Goal: Task Accomplishment & Management: Complete application form

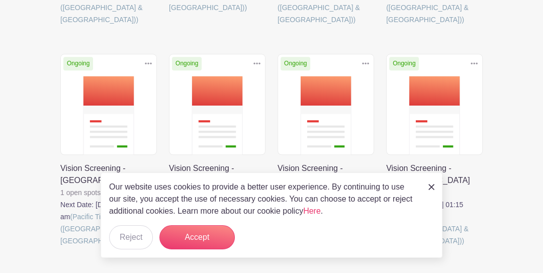
scroll to position [604, 0]
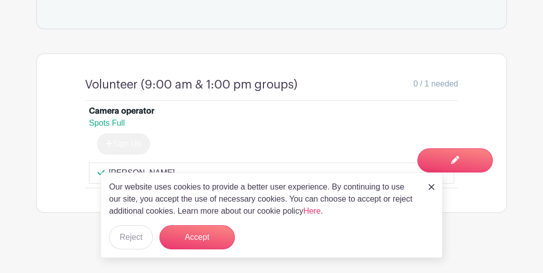
scroll to position [545, 0]
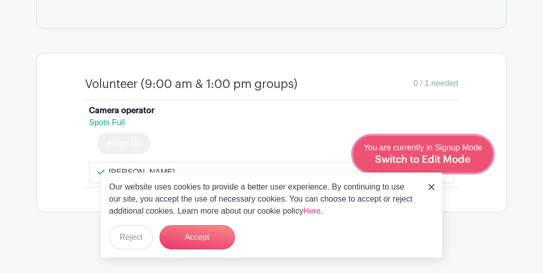
click at [468, 161] on span "Switch to Edit Mode" at bounding box center [423, 160] width 96 height 10
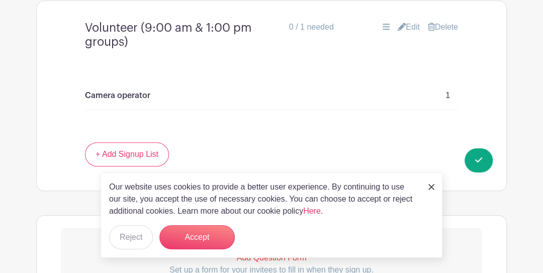
scroll to position [590, 0]
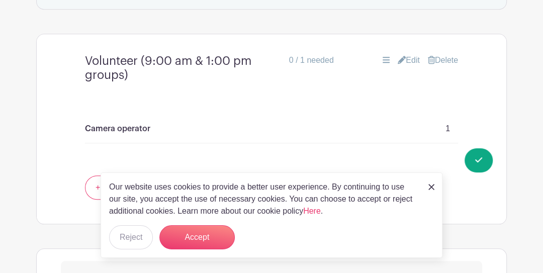
click at [404, 59] on link "Edit" at bounding box center [409, 60] width 22 height 12
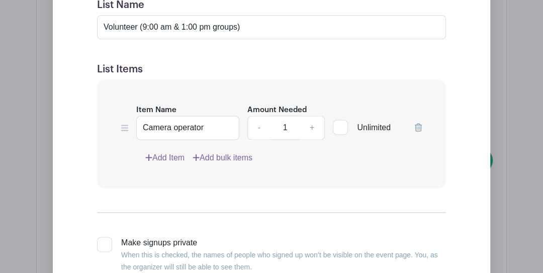
scroll to position [791, 0]
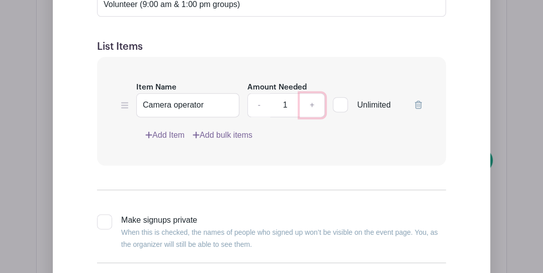
click at [313, 104] on link "+" at bounding box center [312, 105] width 25 height 24
type input "2"
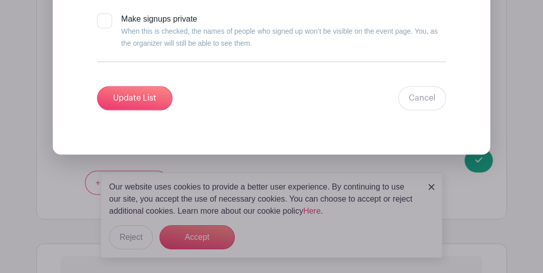
scroll to position [1025, 0]
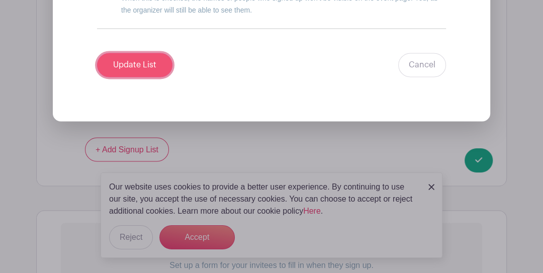
click at [144, 61] on input "Update List" at bounding box center [134, 65] width 75 height 24
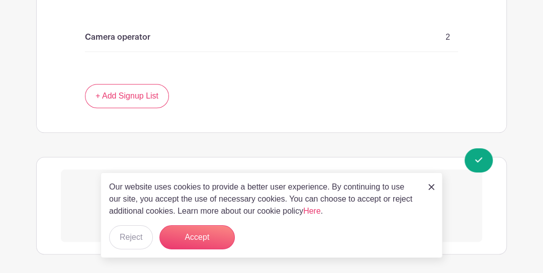
scroll to position [690, 0]
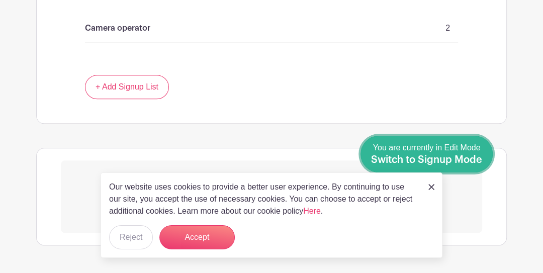
click at [482, 156] on span "Switch to Signup Mode" at bounding box center [426, 160] width 111 height 10
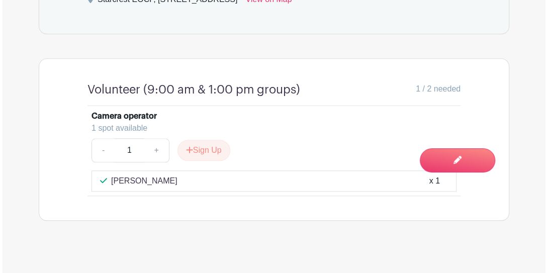
scroll to position [548, 0]
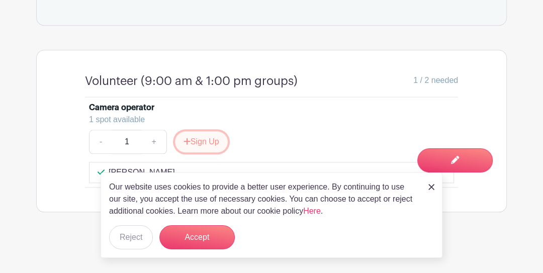
click at [213, 140] on button "Sign Up" at bounding box center [201, 141] width 53 height 21
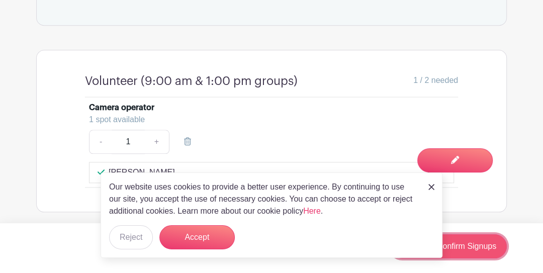
click at [480, 248] on link "Review & Confirm Signups" at bounding box center [448, 246] width 117 height 24
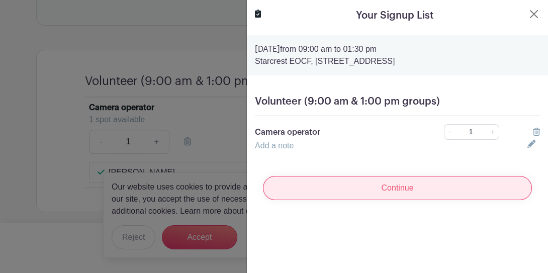
click at [419, 190] on input "Continue" at bounding box center [397, 188] width 269 height 24
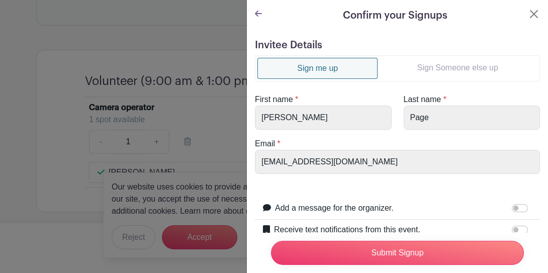
click at [455, 65] on link "Sign Someone else up" at bounding box center [458, 68] width 160 height 20
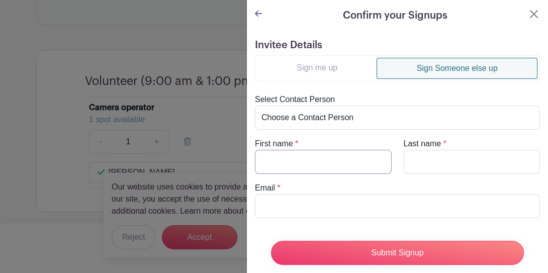
click at [325, 158] on input "First name" at bounding box center [323, 162] width 137 height 24
click at [300, 162] on input "First name" at bounding box center [323, 162] width 137 height 24
type input "Rick"
type input "Haddock"
type input "haddockr@fbrrealty.com"
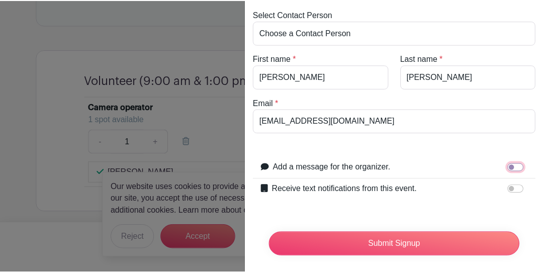
scroll to position [95, 0]
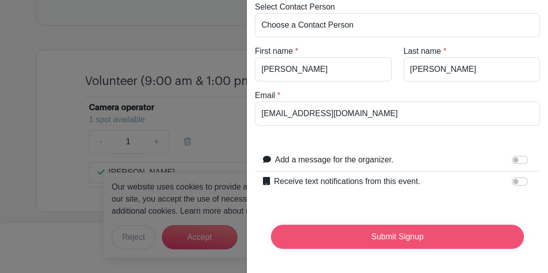
click at [423, 236] on input "Submit Signup" at bounding box center [397, 237] width 253 height 24
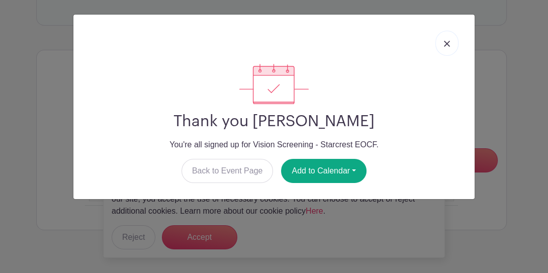
click at [446, 41] on img at bounding box center [447, 44] width 6 height 6
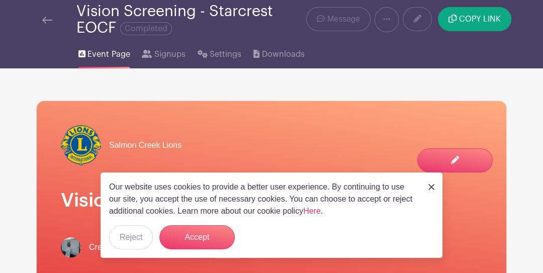
scroll to position [0, 0]
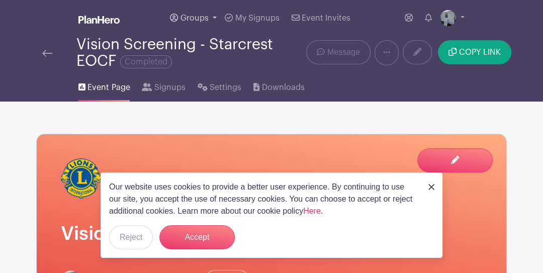
click at [191, 15] on span "Groups" at bounding box center [195, 18] width 28 height 8
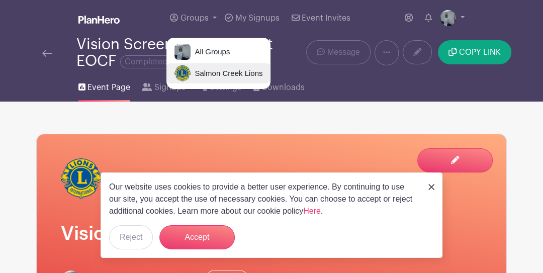
click at [210, 72] on span "Salmon Creek Lions" at bounding box center [227, 74] width 72 height 12
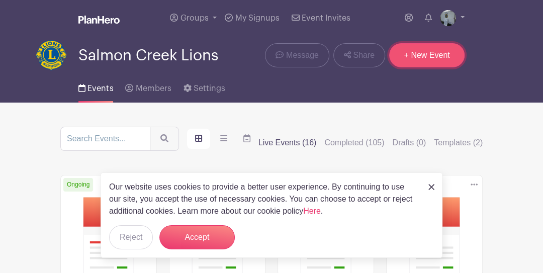
click at [434, 49] on link "+ New Event" at bounding box center [426, 55] width 75 height 24
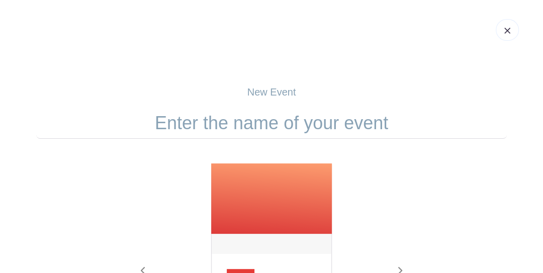
click at [321, 129] on input "text" at bounding box center [271, 123] width 471 height 31
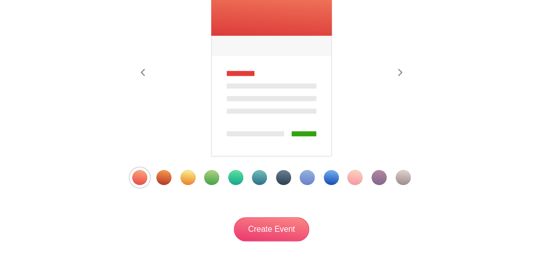
scroll to position [253, 0]
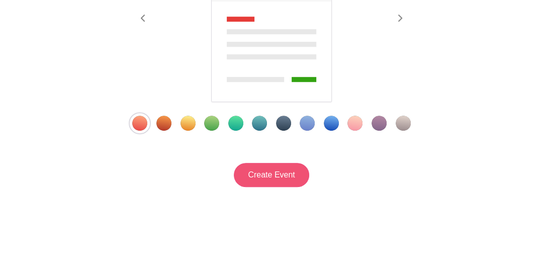
type input "Vision Screening - [PERSON_NAME]"
click at [286, 176] on input "Create Event" at bounding box center [271, 175] width 75 height 24
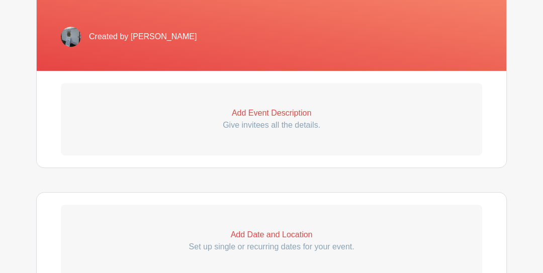
scroll to position [268, 0]
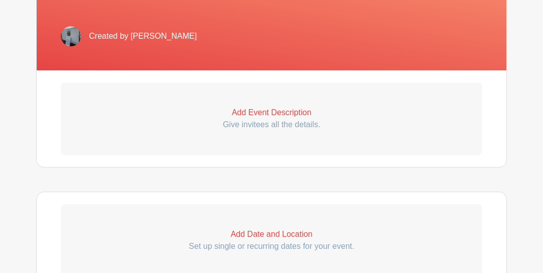
click at [253, 119] on p "Give invitees all the details." at bounding box center [272, 125] width 422 height 12
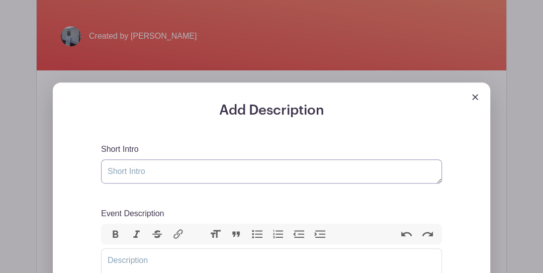
click at [185, 174] on textarea "Short Intro" at bounding box center [271, 171] width 341 height 24
type textarea "Vision screening"
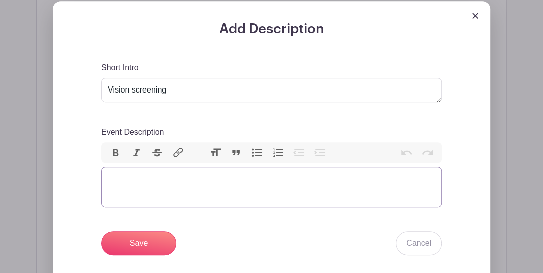
scroll to position [369, 0]
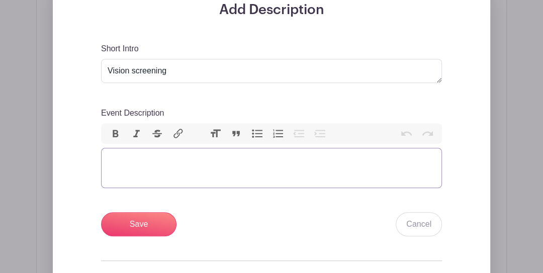
paste trix-editor "<div>&nbsp;At Hazel Dell Elementary School (VPS), at left side of building ente…"
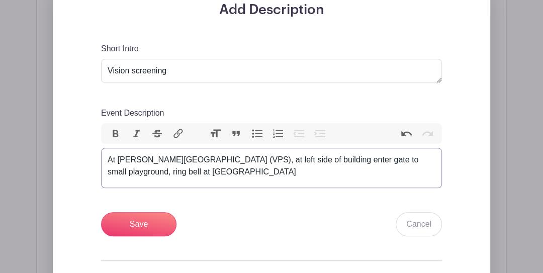
click at [109, 155] on div "At Hazel Dell Elementary School (VPS), at left side of building enter gate to s…" at bounding box center [272, 166] width 328 height 24
click at [232, 177] on div "At Hazel Dell Elementary School (VPS), at left side of building enter gate to s…" at bounding box center [272, 166] width 328 height 24
type trix-editor "<div>At Hazel Dell Elementary School (VPS), at left side of building enter gate…"
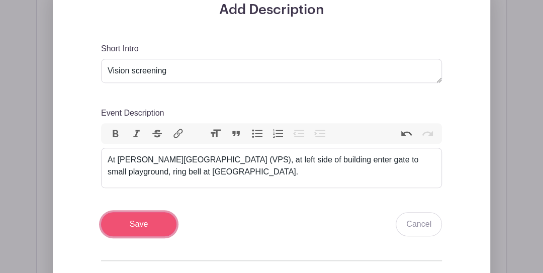
click at [155, 228] on input "Save" at bounding box center [138, 224] width 75 height 24
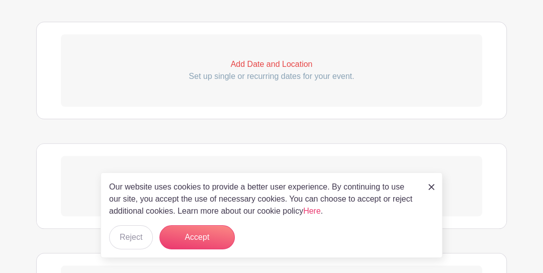
scroll to position [583, 0]
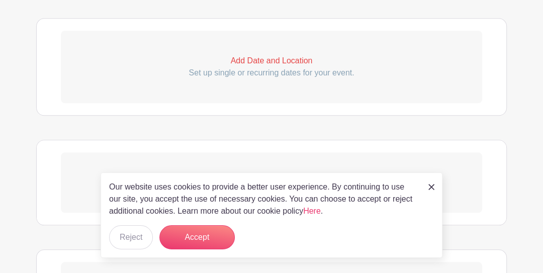
click at [261, 61] on p "Add Date and Location" at bounding box center [272, 61] width 422 height 12
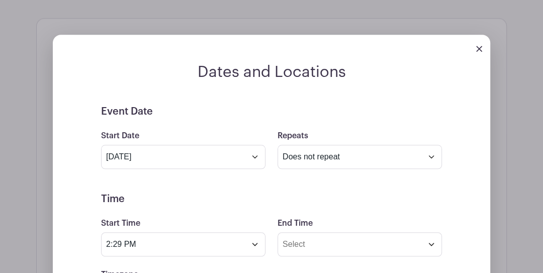
scroll to position [954, 0]
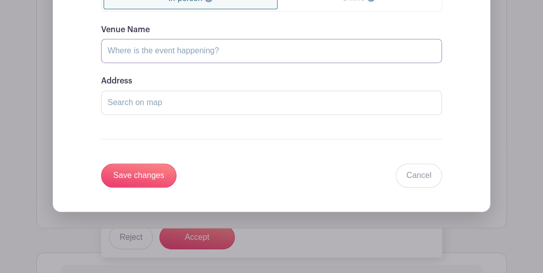
click at [168, 48] on input "Venue Name" at bounding box center [271, 51] width 341 height 24
click at [229, 51] on input "Hazel Dell Community Park" at bounding box center [271, 51] width 341 height 24
type input "Hazel Dell"
click at [187, 99] on input "Address" at bounding box center [271, 103] width 341 height 24
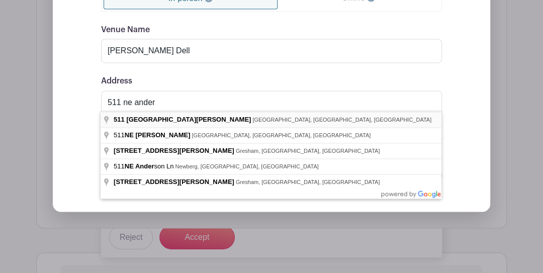
type input "511 Northeast Anderson Street, Vancouver, WA, USA"
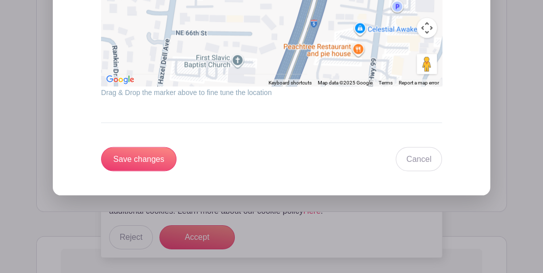
scroll to position [1256, 0]
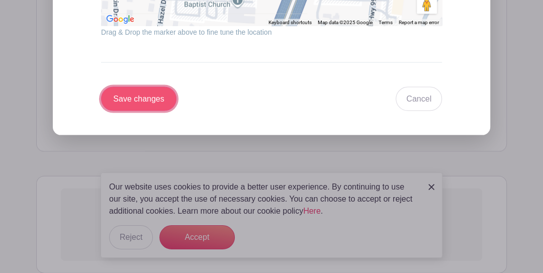
click at [143, 99] on input "Save changes" at bounding box center [138, 99] width 75 height 24
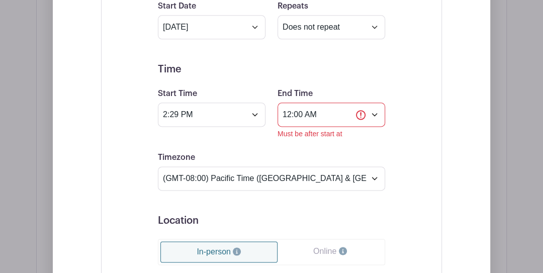
scroll to position [735, 0]
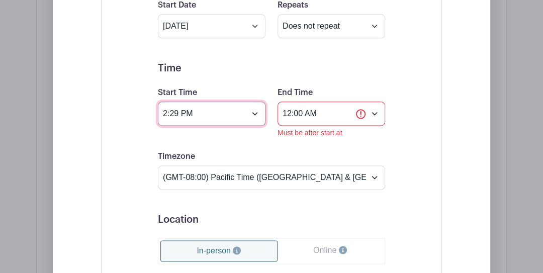
click at [210, 113] on input "2:29 PM" at bounding box center [212, 114] width 108 height 24
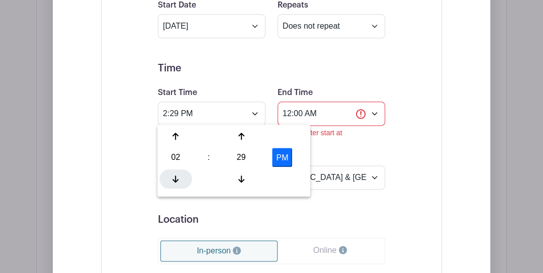
click at [176, 176] on icon at bounding box center [176, 179] width 6 height 8
click at [249, 179] on div at bounding box center [241, 178] width 33 height 19
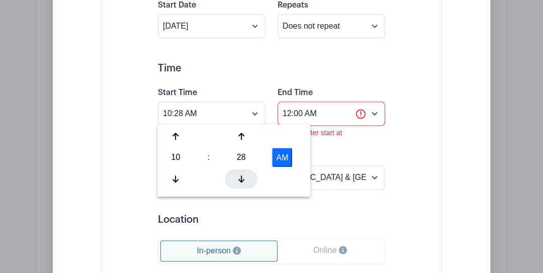
click at [248, 179] on div at bounding box center [241, 178] width 33 height 19
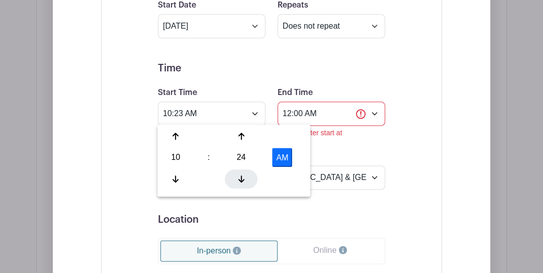
click at [248, 179] on div at bounding box center [241, 178] width 33 height 19
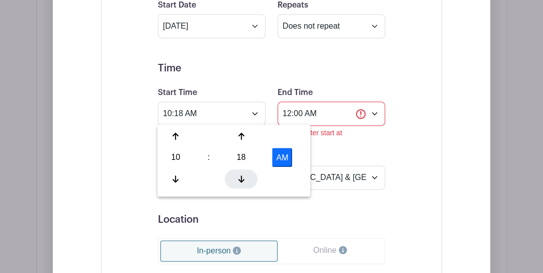
click at [248, 179] on div at bounding box center [241, 178] width 33 height 19
click at [243, 138] on icon at bounding box center [241, 136] width 6 height 8
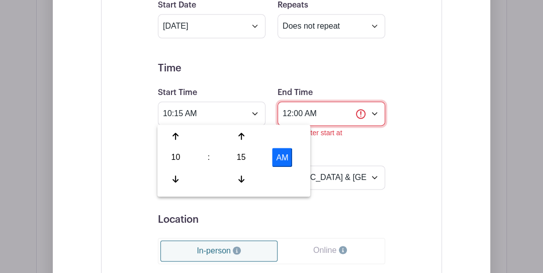
click at [332, 114] on input "12:00 AM" at bounding box center [332, 114] width 108 height 24
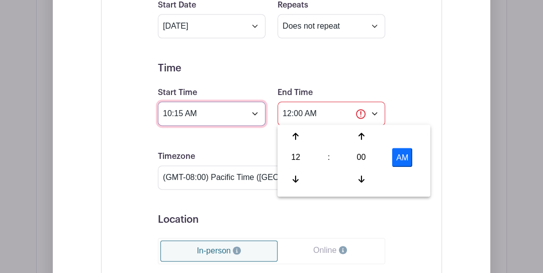
click at [208, 114] on input "10:15 AM" at bounding box center [212, 114] width 108 height 24
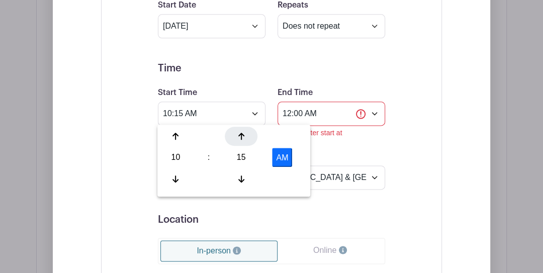
click at [243, 139] on icon at bounding box center [241, 136] width 6 height 8
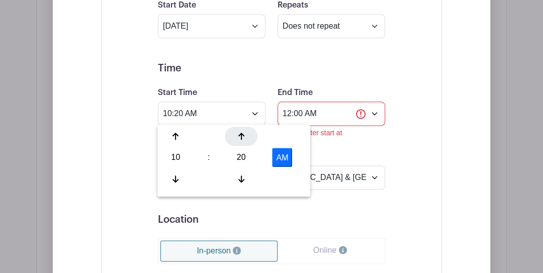
click at [243, 139] on icon at bounding box center [241, 136] width 6 height 8
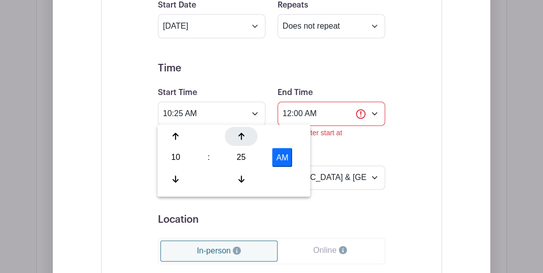
click at [243, 139] on icon at bounding box center [241, 136] width 6 height 8
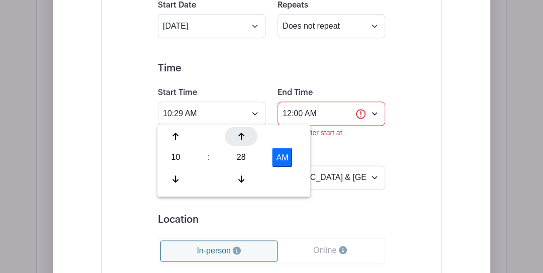
type input "10:30 AM"
click at [339, 117] on input "12:00 AM" at bounding box center [332, 114] width 108 height 24
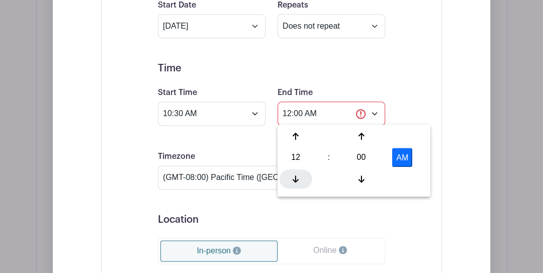
click at [299, 173] on div at bounding box center [296, 178] width 33 height 19
click at [364, 134] on div at bounding box center [361, 136] width 33 height 19
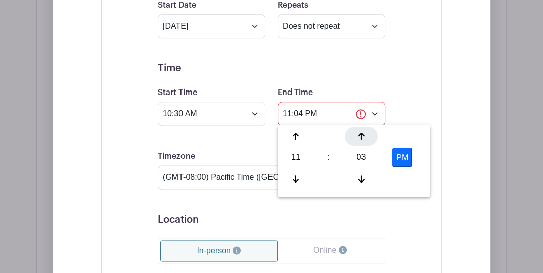
click at [364, 134] on div at bounding box center [361, 136] width 33 height 19
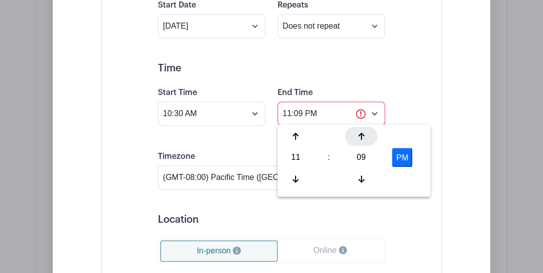
click at [364, 134] on div at bounding box center [361, 136] width 33 height 19
click at [364, 134] on icon at bounding box center [361, 136] width 6 height 8
click at [364, 134] on div at bounding box center [361, 136] width 33 height 19
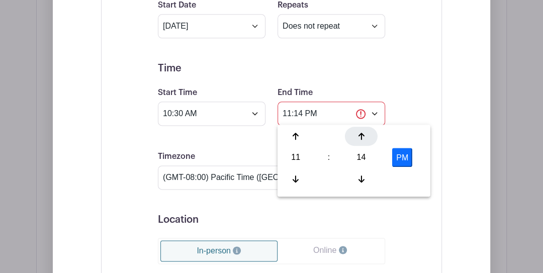
click at [364, 134] on div at bounding box center [361, 136] width 33 height 19
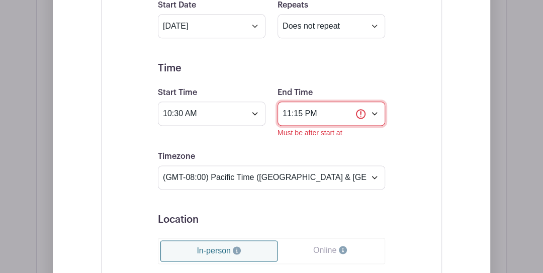
click at [343, 113] on input "11:15 PM" at bounding box center [332, 114] width 108 height 24
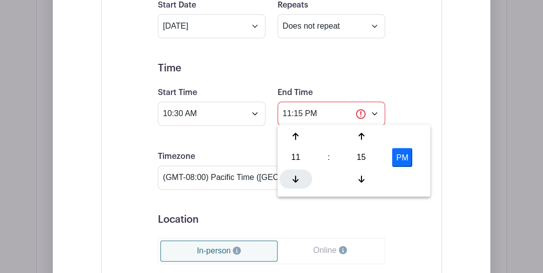
click at [295, 177] on icon at bounding box center [296, 179] width 6 height 8
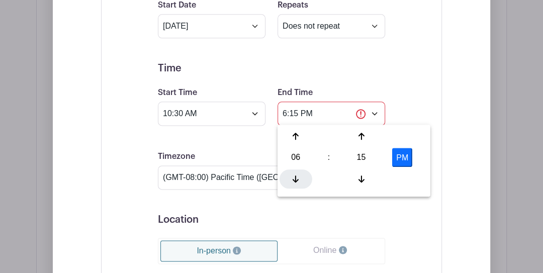
click at [295, 177] on icon at bounding box center [296, 179] width 6 height 8
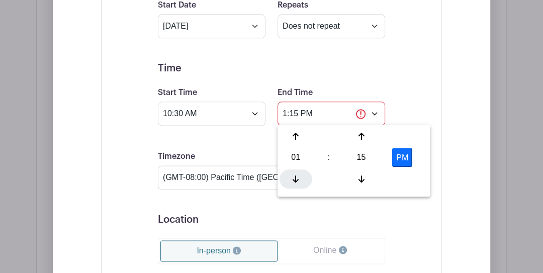
click at [295, 177] on icon at bounding box center [296, 179] width 6 height 8
click at [338, 73] on h5 "Time" at bounding box center [271, 68] width 227 height 12
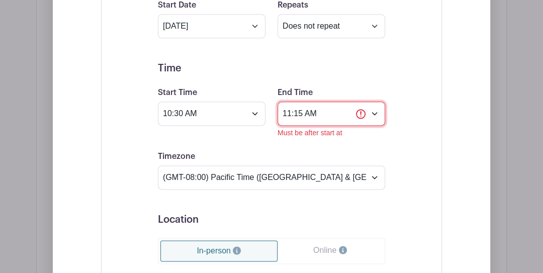
click at [337, 113] on input "11:15 AM" at bounding box center [332, 114] width 108 height 24
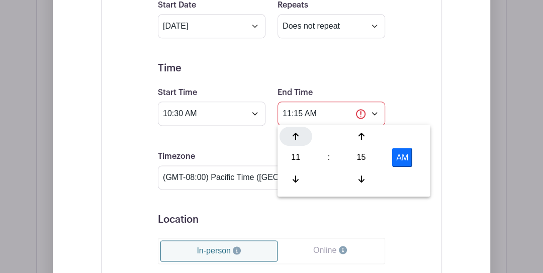
click at [300, 137] on div at bounding box center [296, 136] width 33 height 19
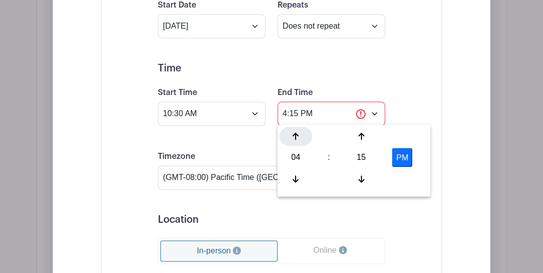
click at [300, 137] on div at bounding box center [296, 136] width 33 height 19
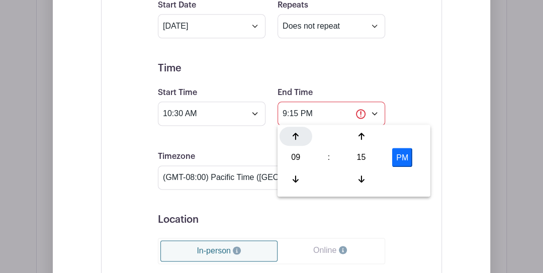
click at [300, 137] on div at bounding box center [296, 136] width 33 height 19
click at [297, 175] on icon at bounding box center [296, 179] width 6 height 8
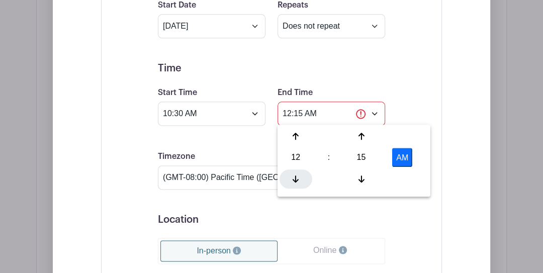
click at [297, 175] on icon at bounding box center [296, 179] width 6 height 8
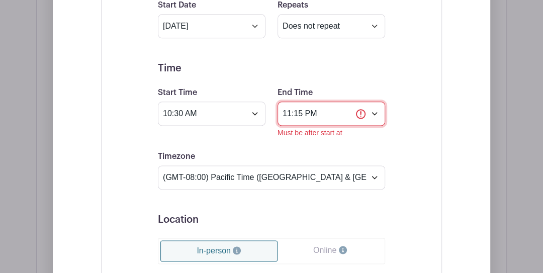
click at [328, 115] on input "11:15 PM" at bounding box center [332, 114] width 108 height 24
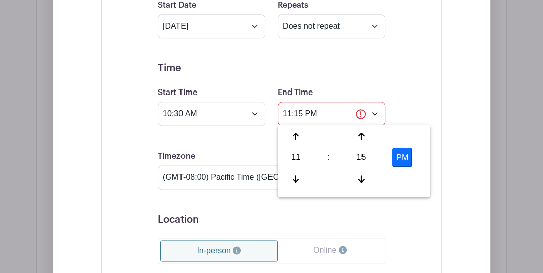
click at [328, 69] on h5 "Time" at bounding box center [271, 68] width 227 height 12
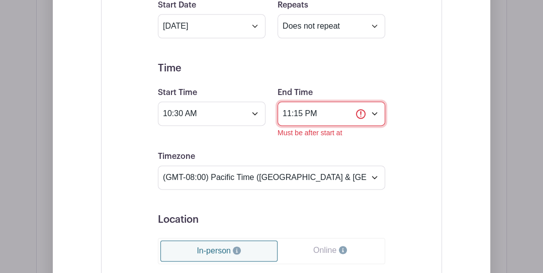
click at [332, 118] on input "11:15 PM" at bounding box center [332, 114] width 108 height 24
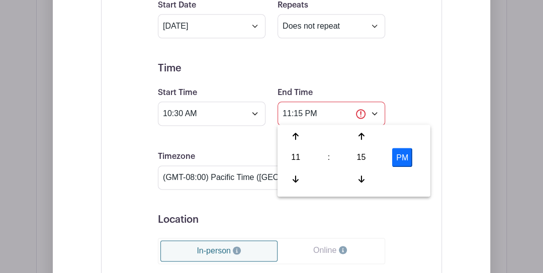
click at [397, 162] on button "PM" at bounding box center [402, 157] width 20 height 19
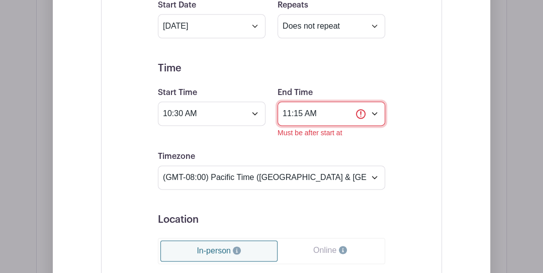
click at [309, 111] on input "11:15 AM" at bounding box center [332, 114] width 108 height 24
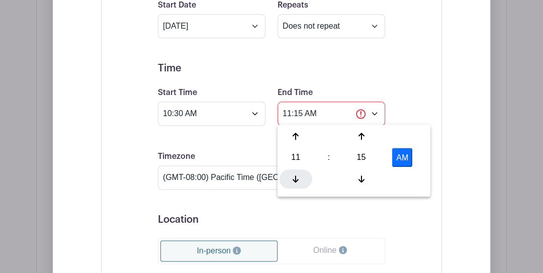
click at [297, 176] on icon at bounding box center [296, 179] width 6 height 8
click at [298, 176] on icon at bounding box center [296, 179] width 6 height 8
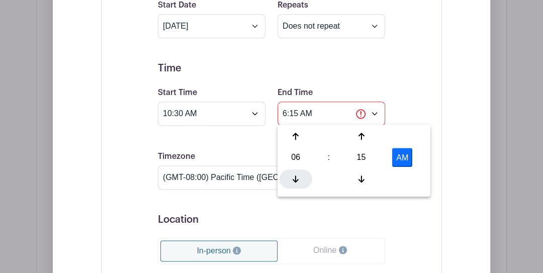
click at [298, 176] on icon at bounding box center [296, 179] width 6 height 8
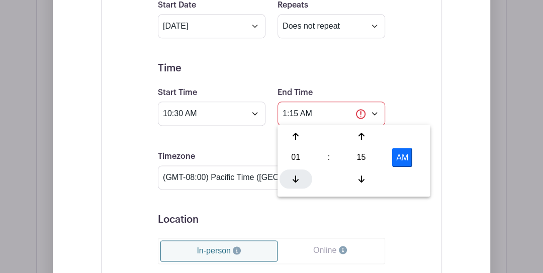
click at [298, 176] on icon at bounding box center [296, 179] width 6 height 8
click at [298, 176] on div at bounding box center [296, 178] width 33 height 19
click at [298, 176] on icon at bounding box center [296, 179] width 6 height 8
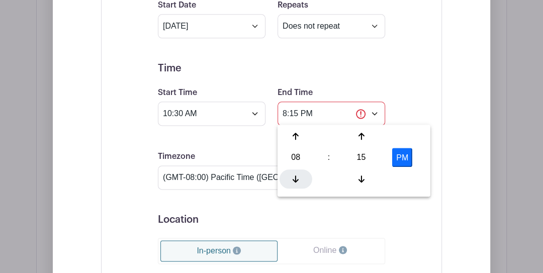
click at [298, 176] on icon at bounding box center [296, 179] width 6 height 8
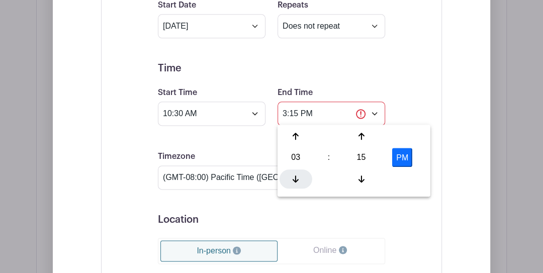
click at [298, 176] on icon at bounding box center [296, 179] width 6 height 8
click at [347, 71] on h5 "Time" at bounding box center [271, 68] width 227 height 12
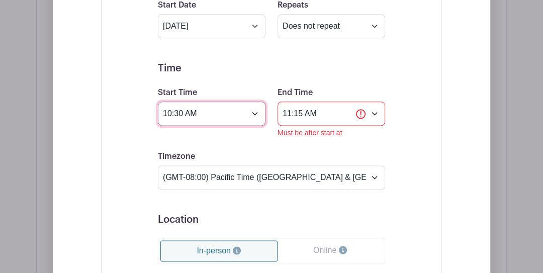
click at [211, 112] on input "10:30 AM" at bounding box center [212, 114] width 108 height 24
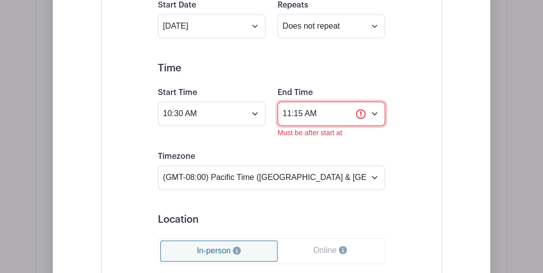
click at [303, 118] on input "11:15 AM" at bounding box center [332, 114] width 108 height 24
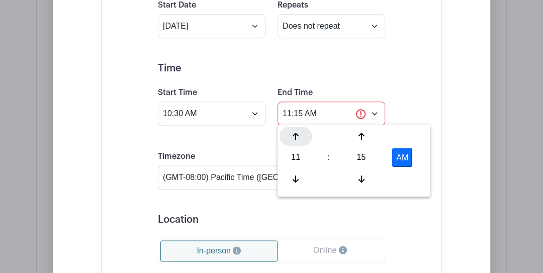
click at [295, 134] on icon at bounding box center [296, 136] width 6 height 7
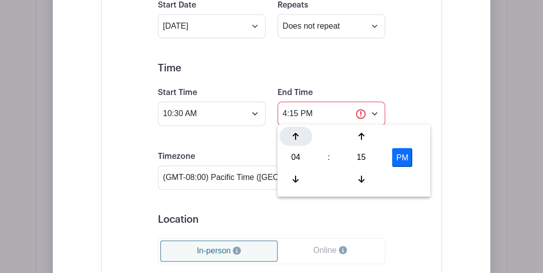
click at [295, 134] on icon at bounding box center [296, 136] width 6 height 7
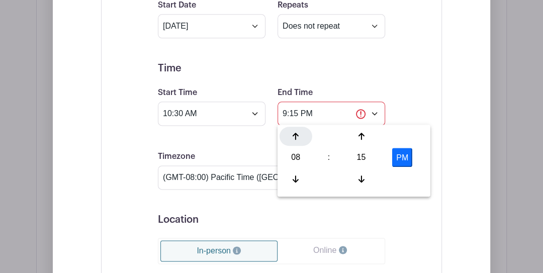
click at [295, 134] on icon at bounding box center [296, 136] width 6 height 7
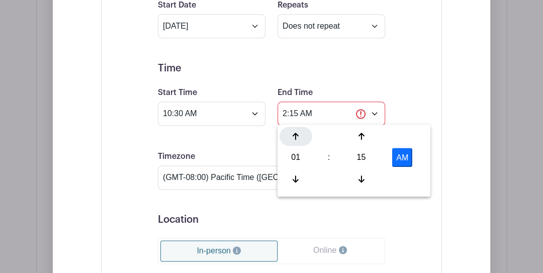
click at [295, 134] on icon at bounding box center [296, 136] width 6 height 7
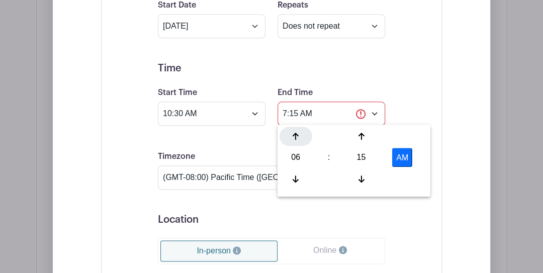
click at [295, 134] on icon at bounding box center [296, 136] width 6 height 7
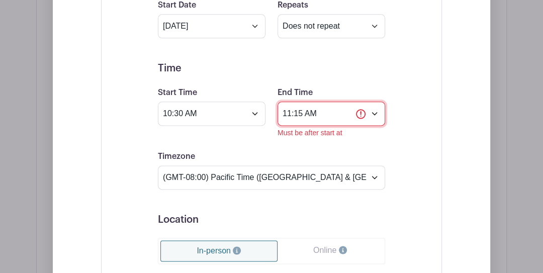
click at [314, 115] on input "11:15 AM" at bounding box center [332, 114] width 108 height 24
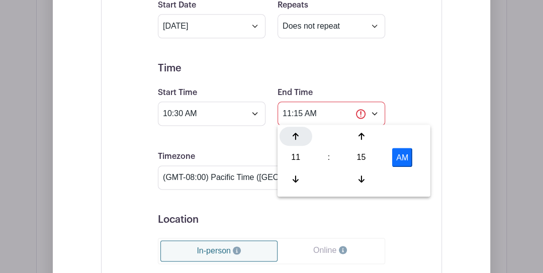
click at [293, 136] on icon at bounding box center [296, 136] width 6 height 8
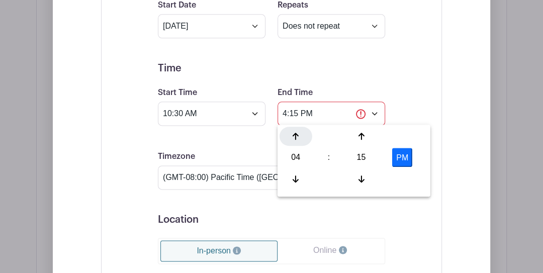
click at [293, 136] on icon at bounding box center [296, 136] width 6 height 8
click at [294, 136] on icon at bounding box center [296, 136] width 6 height 8
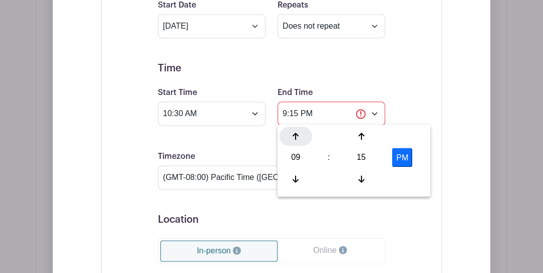
click at [294, 136] on icon at bounding box center [296, 136] width 6 height 8
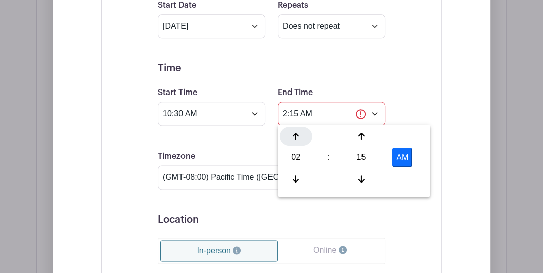
click at [294, 136] on icon at bounding box center [296, 136] width 6 height 8
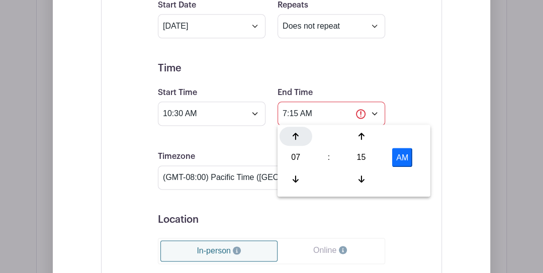
click at [294, 136] on icon at bounding box center [296, 136] width 6 height 8
type input "11:15 AM"
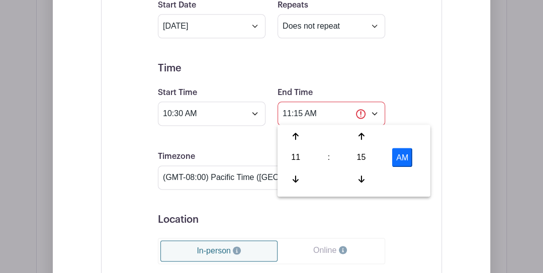
click at [353, 71] on h5 "Time" at bounding box center [271, 68] width 227 height 12
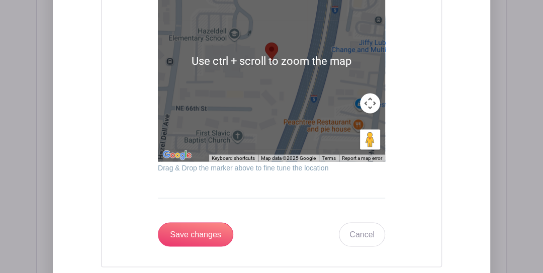
scroll to position [1204, 0]
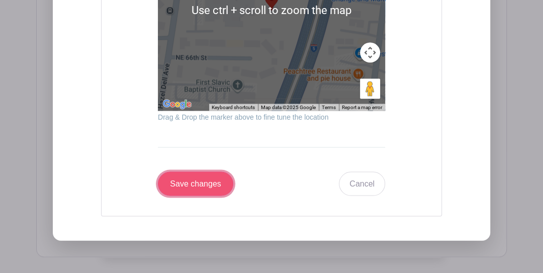
click at [204, 180] on input "Save changes" at bounding box center [195, 184] width 75 height 24
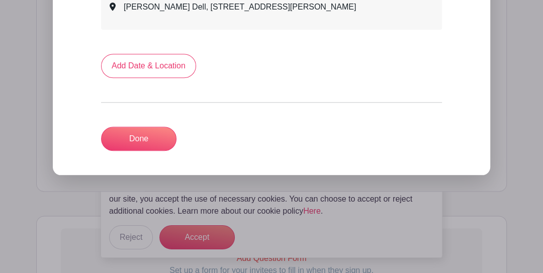
scroll to position [682, 0]
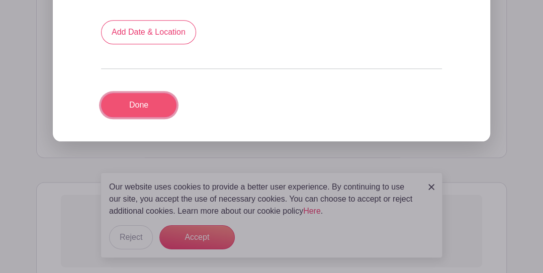
click at [153, 101] on link "Done" at bounding box center [138, 105] width 75 height 24
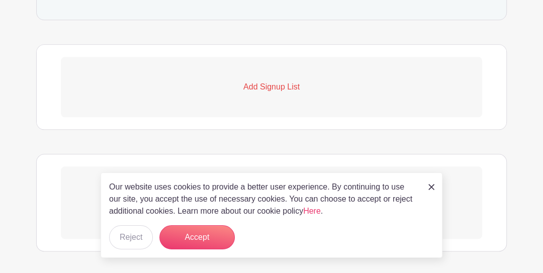
scroll to position [654, 0]
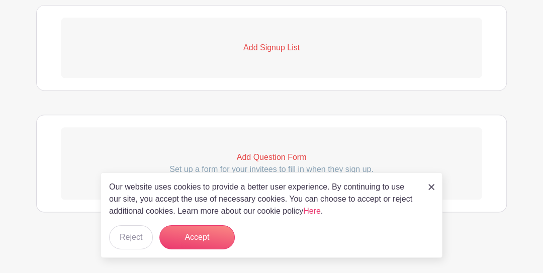
click at [266, 45] on p "Add Signup List" at bounding box center [272, 48] width 422 height 12
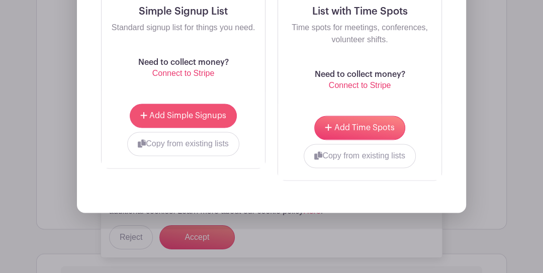
scroll to position [856, 0]
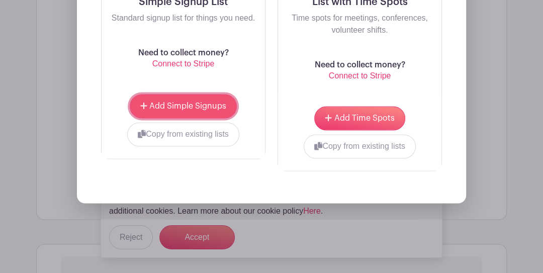
click at [201, 99] on button "Add Simple Signups" at bounding box center [183, 106] width 107 height 24
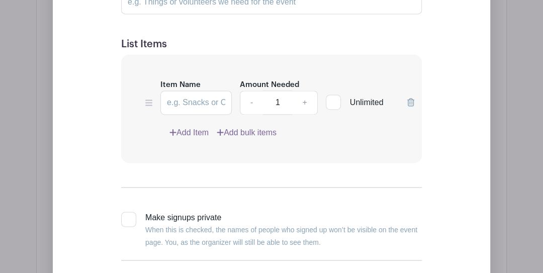
scroll to position [835, 0]
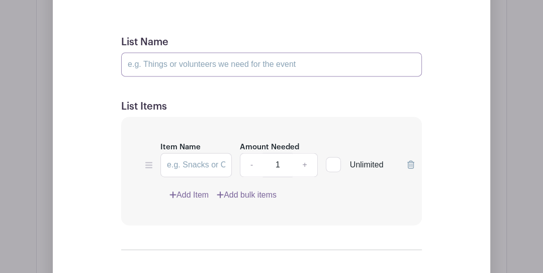
click at [190, 63] on input "List Name" at bounding box center [271, 64] width 301 height 24
type input "Volunteers"
click at [189, 165] on input "Item Name" at bounding box center [195, 165] width 71 height 24
type input "Volunteers"
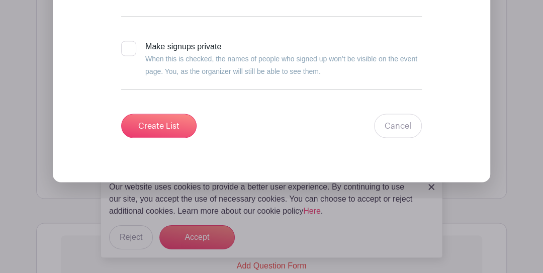
scroll to position [1070, 0]
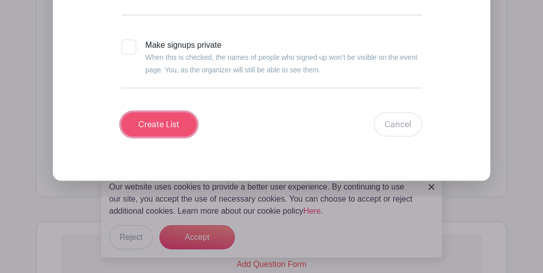
click at [169, 123] on input "Create List" at bounding box center [158, 124] width 75 height 24
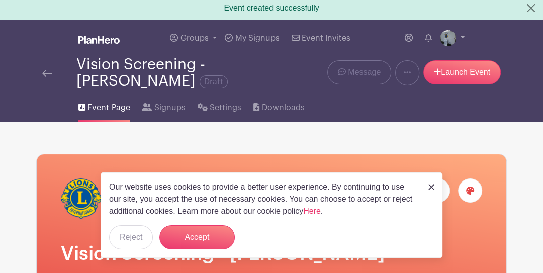
scroll to position [2, 0]
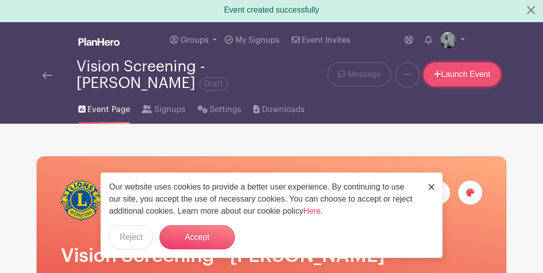
click at [468, 73] on link "Launch Event" at bounding box center [462, 74] width 77 height 24
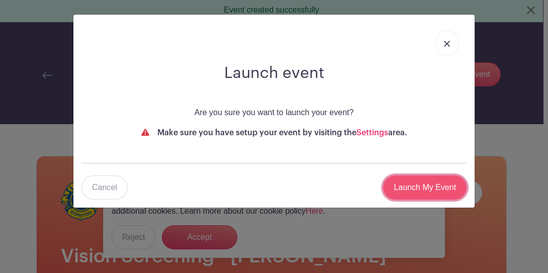
click at [442, 184] on input "Launch My Event" at bounding box center [424, 188] width 83 height 24
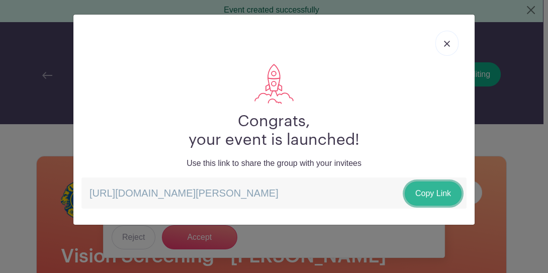
click at [434, 192] on link "Copy Link" at bounding box center [433, 194] width 57 height 24
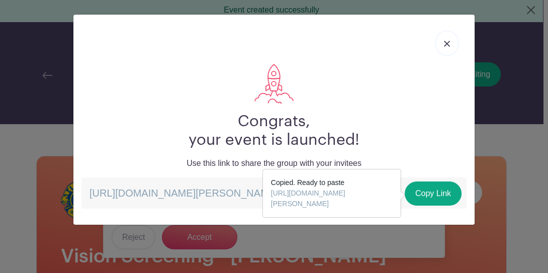
click at [451, 43] on link at bounding box center [447, 43] width 23 height 25
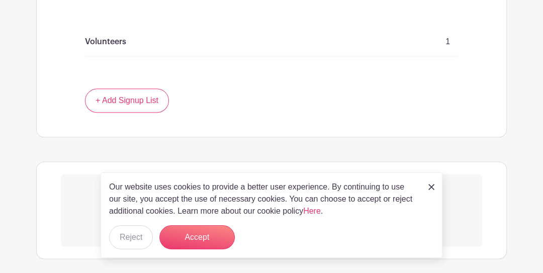
scroll to position [712, 0]
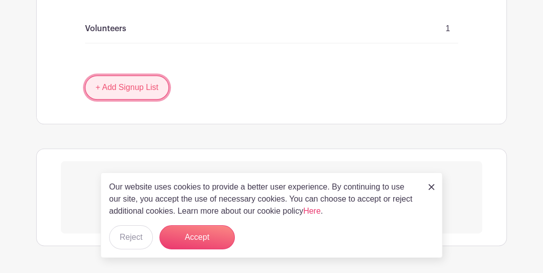
click at [157, 83] on link "+ Add Signup List" at bounding box center [127, 87] width 84 height 24
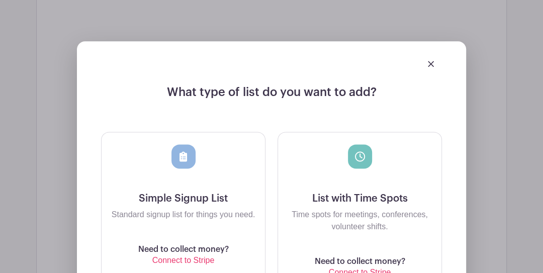
scroll to position [779, 0]
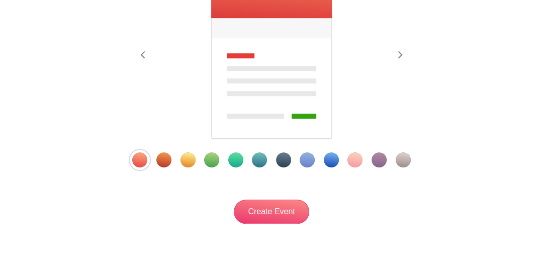
scroll to position [152, 0]
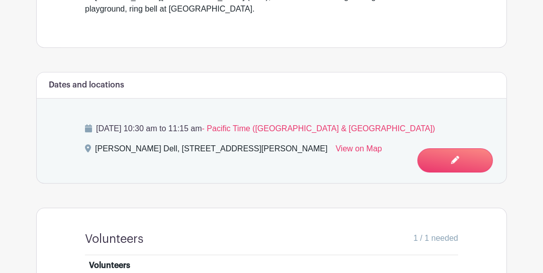
scroll to position [539, 0]
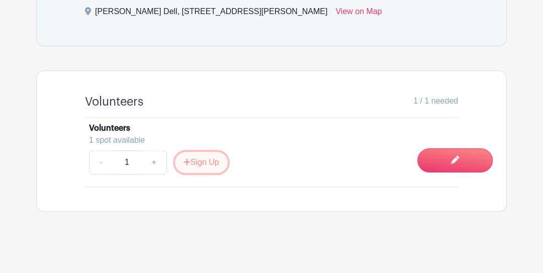
click at [197, 159] on button "Sign Up" at bounding box center [201, 162] width 53 height 21
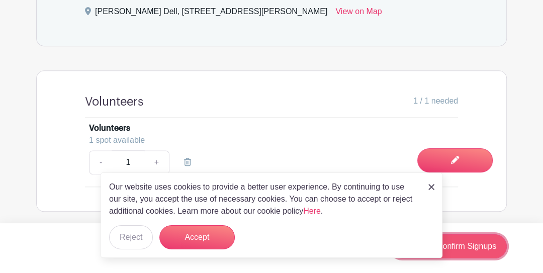
click at [473, 245] on link "Review & Confirm Signups" at bounding box center [448, 246] width 117 height 24
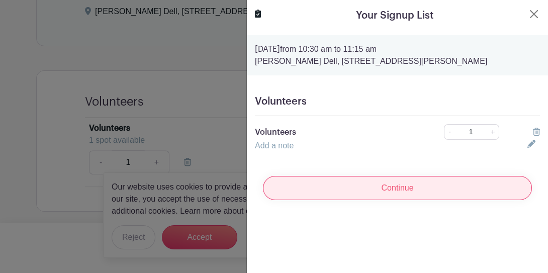
click at [410, 188] on input "Continue" at bounding box center [397, 188] width 269 height 24
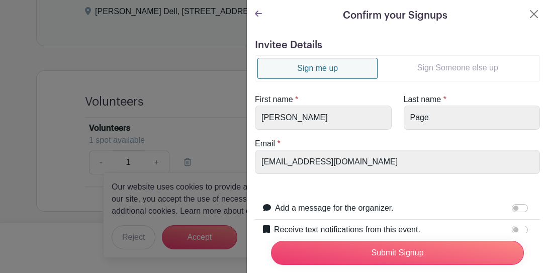
click at [448, 67] on link "Sign Someone else up" at bounding box center [458, 68] width 160 height 20
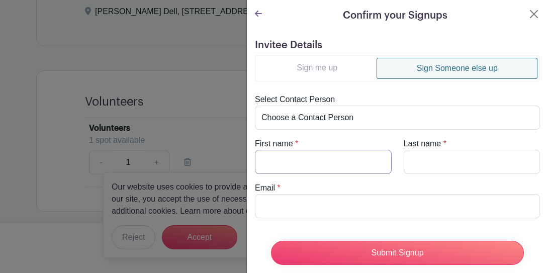
click at [324, 163] on input "First name" at bounding box center [323, 162] width 137 height 24
type input "[PERSON_NAME]"
click at [425, 167] on input "Last name" at bounding box center [472, 162] width 137 height 24
type input "Page"
click at [346, 206] on input "Email" at bounding box center [397, 206] width 285 height 24
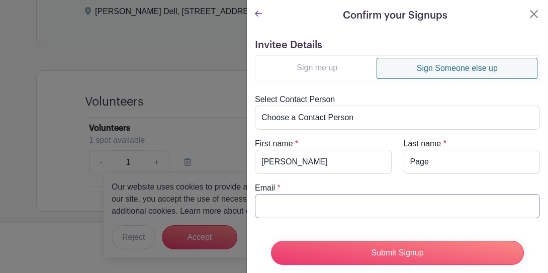
type input "[PERSON_NAME][EMAIL_ADDRESS][DOMAIN_NAME]"
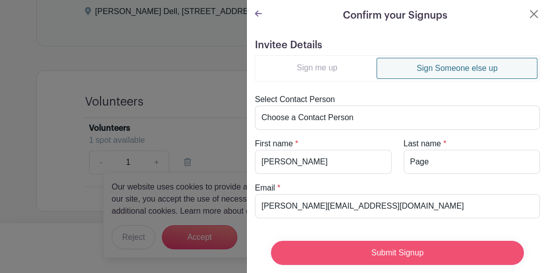
click at [398, 243] on input "Submit Signup" at bounding box center [397, 253] width 253 height 24
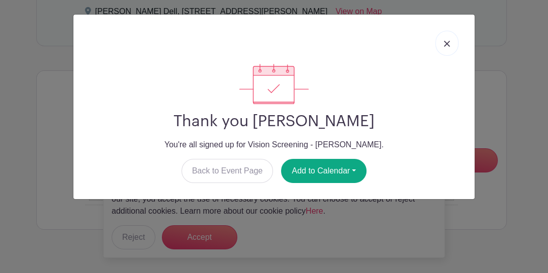
click at [445, 41] on img at bounding box center [447, 44] width 6 height 6
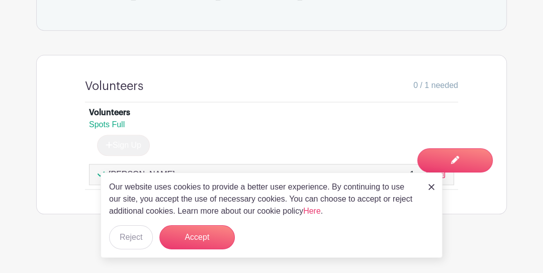
scroll to position [557, 0]
